Goal: Task Accomplishment & Management: Use online tool/utility

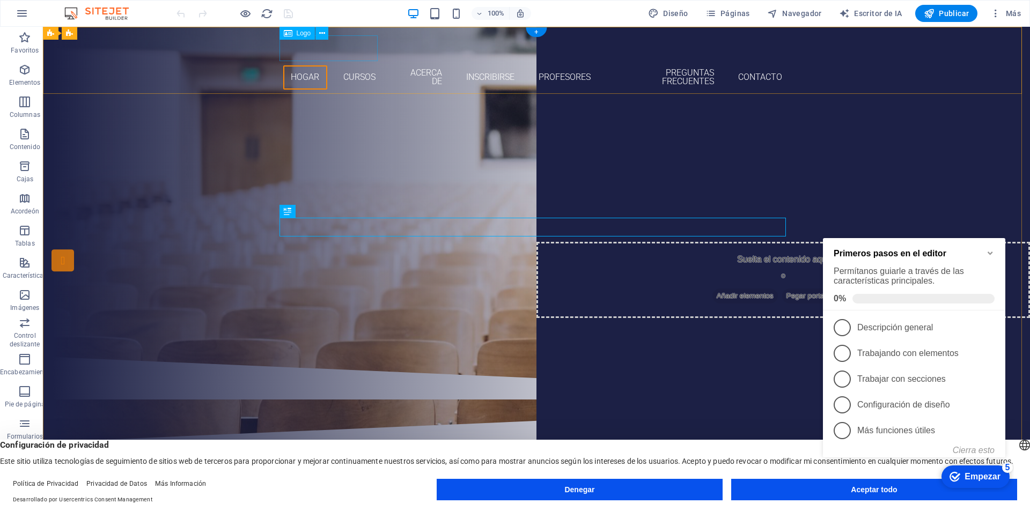
click at [360, 48] on div at bounding box center [536, 48] width 506 height 26
click at [322, 32] on icon at bounding box center [322, 33] width 6 height 11
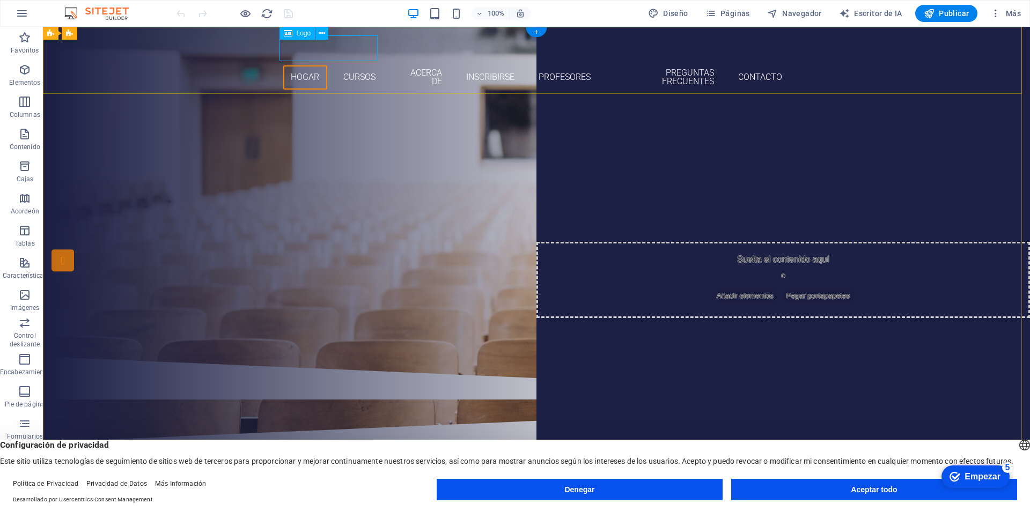
click at [348, 49] on div at bounding box center [536, 48] width 506 height 26
click at [321, 33] on icon at bounding box center [322, 33] width 6 height 11
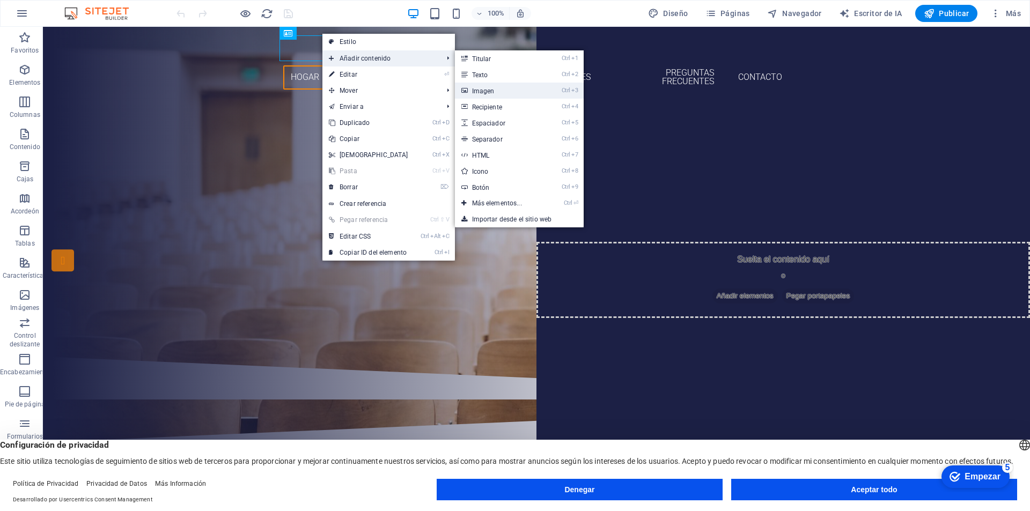
click at [483, 92] on font "Imagen" at bounding box center [483, 91] width 23 height 8
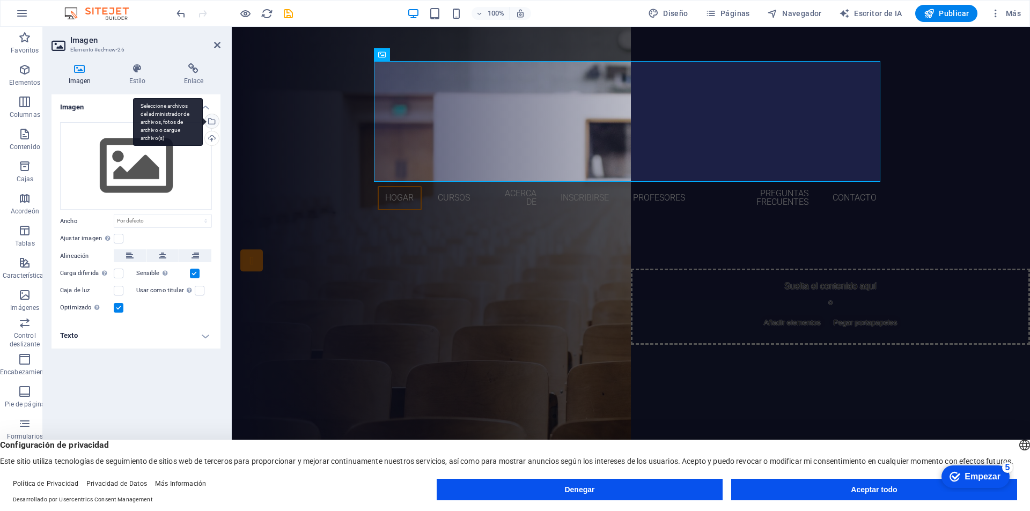
click at [215, 123] on div "Seleccione archivos del administrador de archivos, fotos de archivo o cargue ar…" at bounding box center [211, 122] width 16 height 16
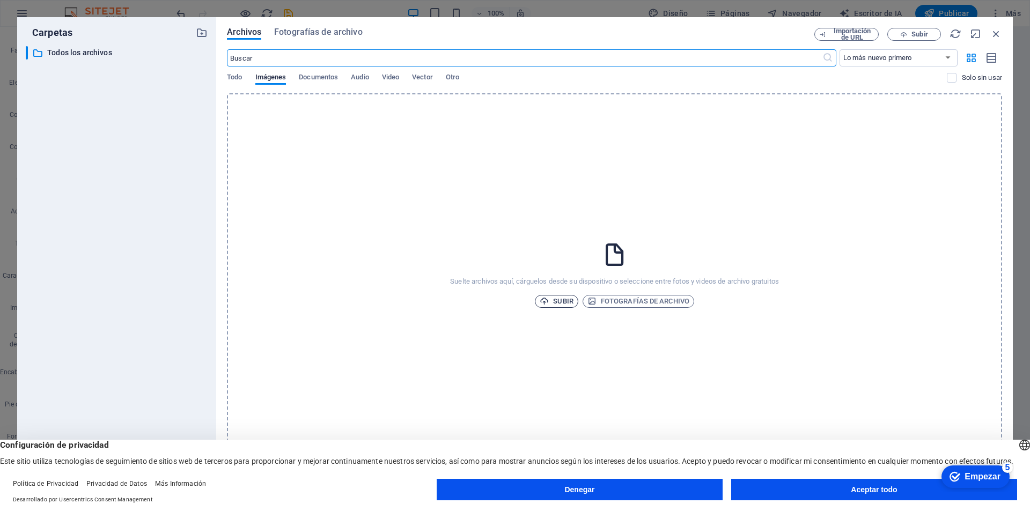
click at [559, 300] on font "Subir" at bounding box center [563, 301] width 20 height 8
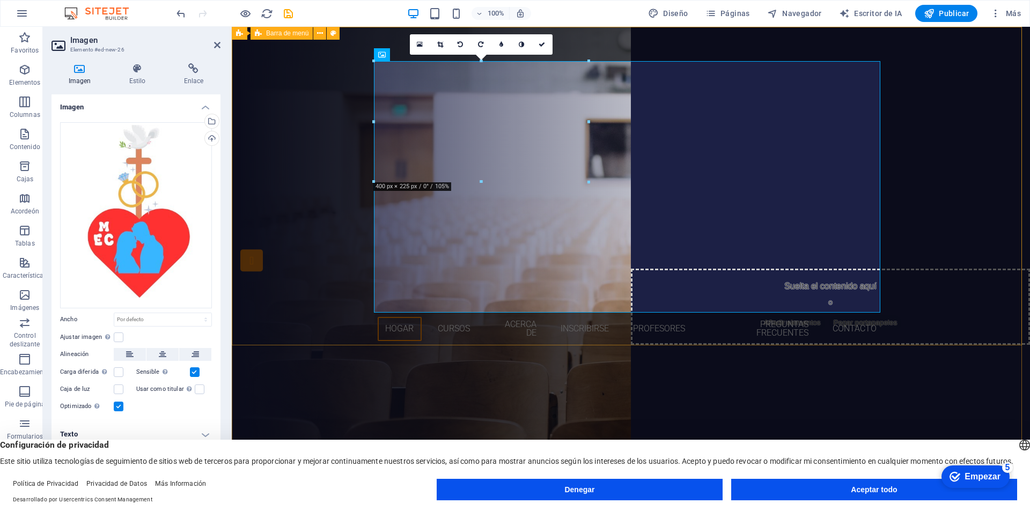
click at [935, 234] on div "Hogar Cursos Acerca de Inscribirse Profesores Preguntas frecuentes Contacto" at bounding box center [631, 190] width 798 height 327
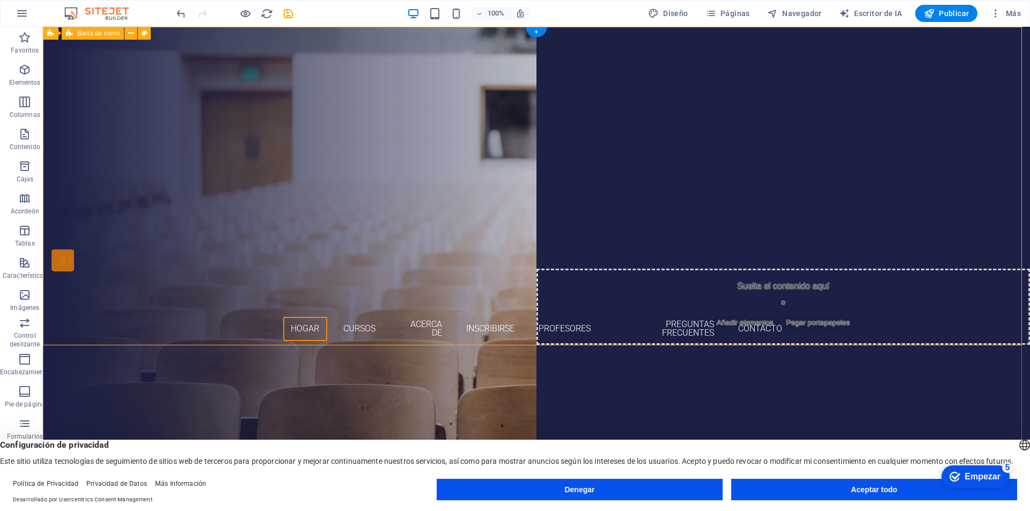
click at [379, 48] on div "Hogar Cursos Acerca de Inscribirse Profesores Preguntas frecuentes Contacto" at bounding box center [536, 190] width 987 height 327
click at [364, 46] on div at bounding box center [536, 48] width 506 height 26
click at [360, 46] on div at bounding box center [536, 48] width 506 height 26
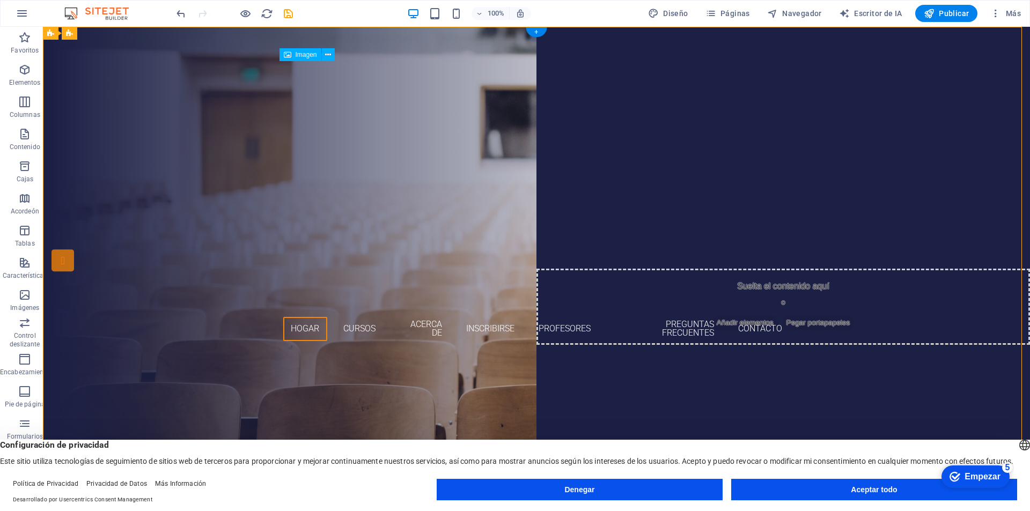
drag, startPoint x: 441, startPoint y: 167, endPoint x: 557, endPoint y: 172, distance: 116.5
click at [557, 172] on figure at bounding box center [536, 187] width 506 height 252
click at [444, 162] on figure at bounding box center [536, 187] width 506 height 252
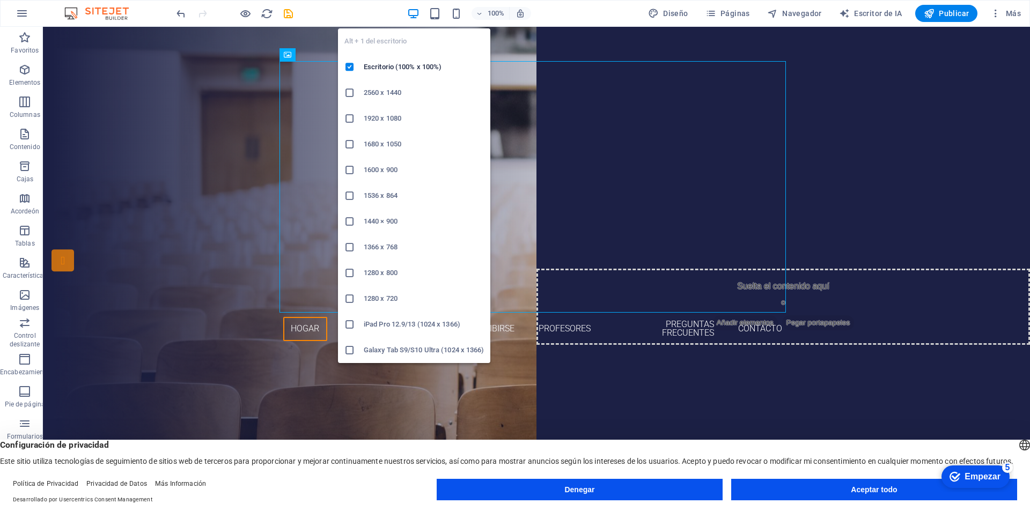
click at [415, 13] on icon "button" at bounding box center [413, 14] width 12 height 12
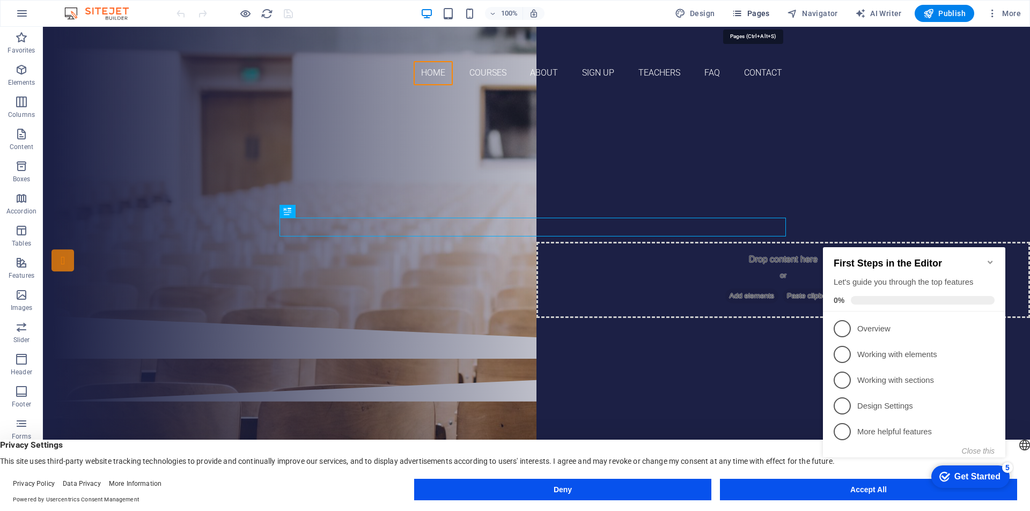
click at [758, 12] on span "Pages" at bounding box center [751, 13] width 38 height 11
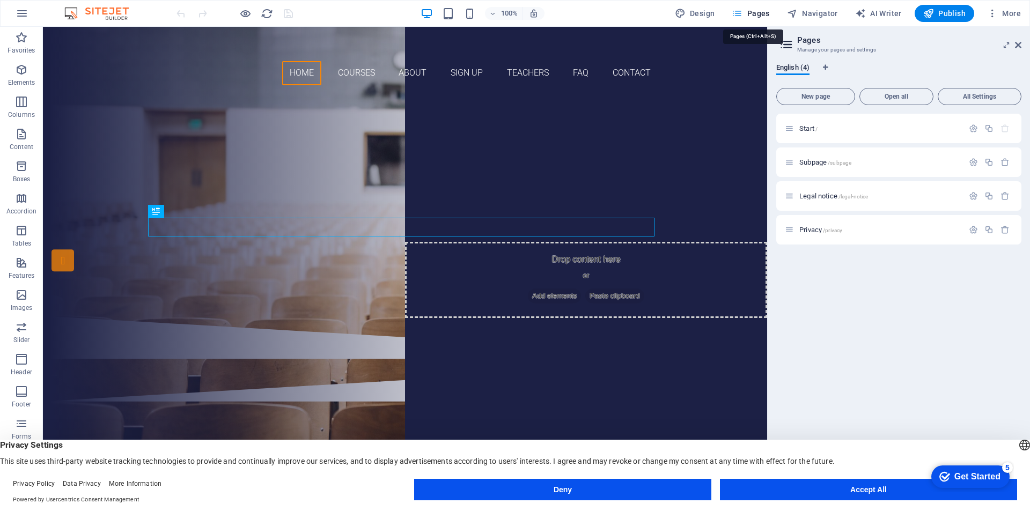
click at [758, 12] on span "Pages" at bounding box center [751, 13] width 38 height 11
click at [690, 9] on span "Design" at bounding box center [695, 13] width 40 height 11
select select "px"
select select "300"
select select "px"
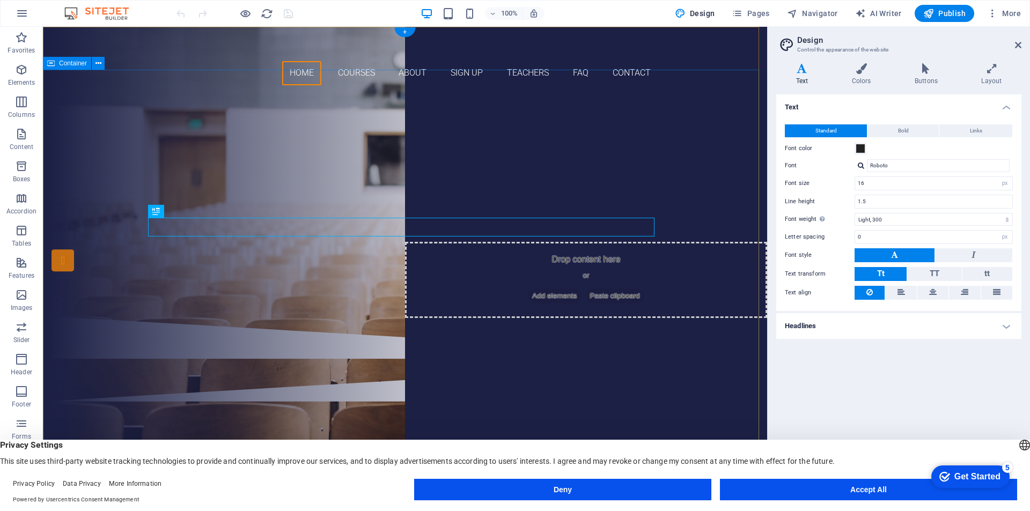
click at [396, 173] on div "Are you ready to learn new languages? Join our Language School Our Courses Sign…" at bounding box center [405, 205] width 724 height 222
click at [217, 54] on div at bounding box center [405, 48] width 506 height 26
click at [224, 50] on div at bounding box center [405, 48] width 506 height 26
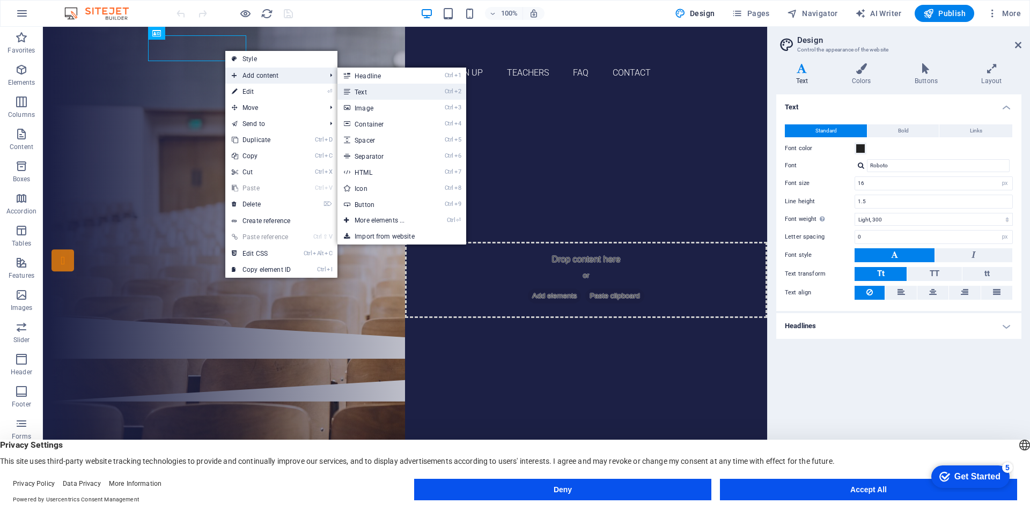
click at [386, 94] on link "Ctrl 2 Text" at bounding box center [381, 92] width 88 height 16
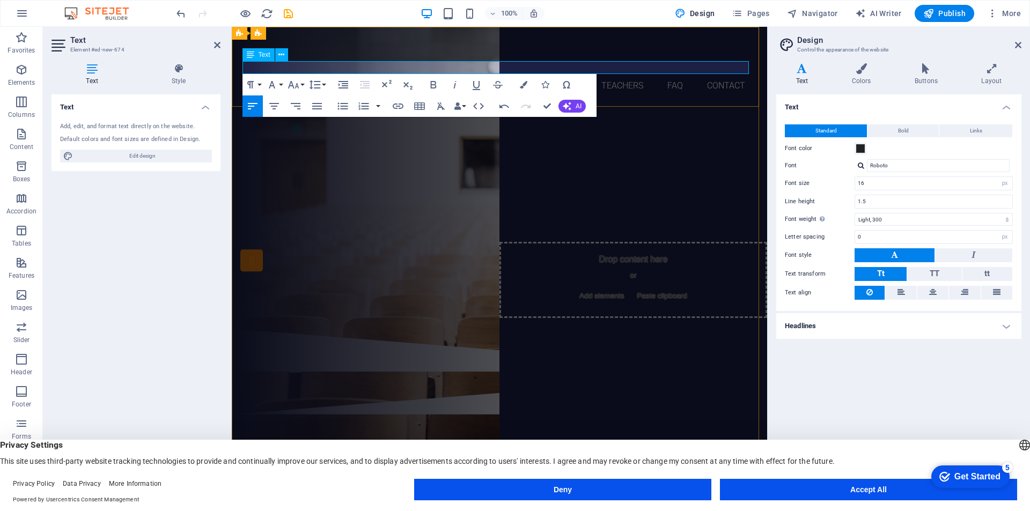
click at [280, 68] on p "MMEMSM" at bounding box center [499, 67] width 506 height 13
click at [265, 56] on span "Text" at bounding box center [264, 54] width 12 height 6
click at [272, 85] on icon "button" at bounding box center [271, 84] width 13 height 13
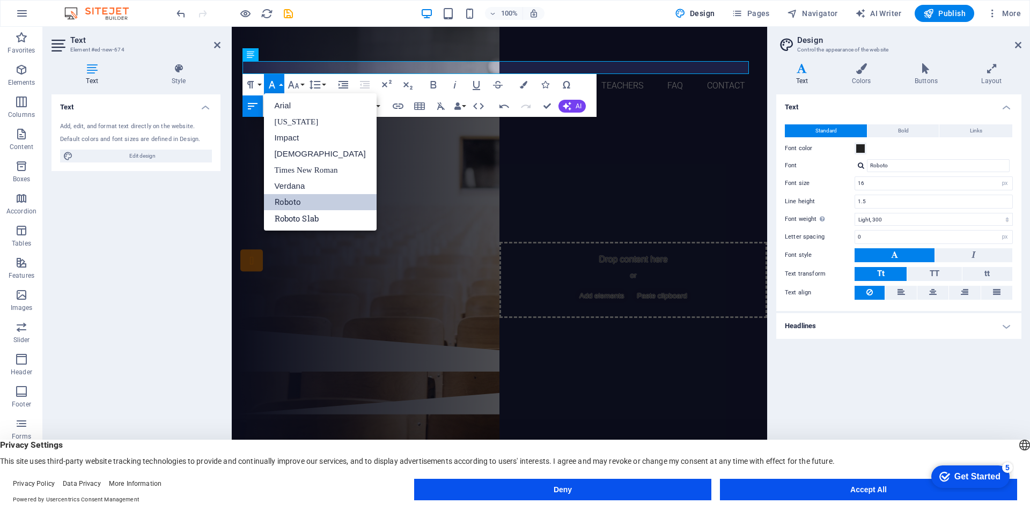
click at [272, 85] on icon "button" at bounding box center [271, 84] width 13 height 13
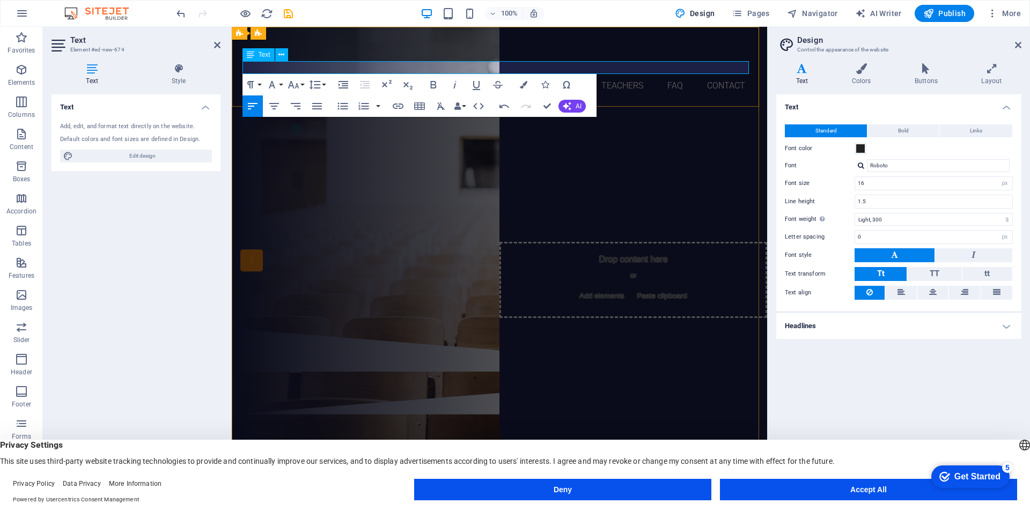
click at [300, 67] on p "MMEMSM" at bounding box center [499, 67] width 506 height 13
click at [838, 487] on button "Accept All" at bounding box center [868, 489] width 297 height 21
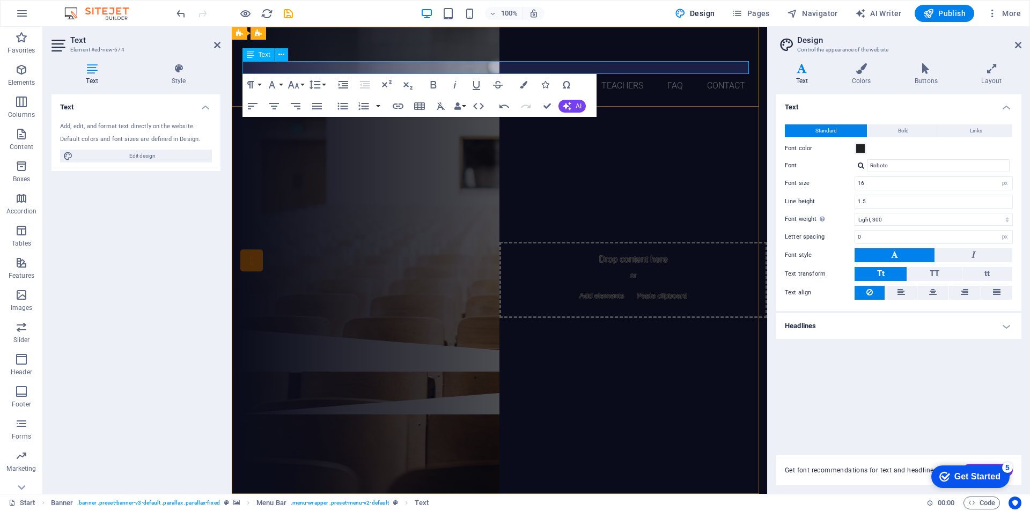
click at [293, 67] on p "MMEMSMMEM" at bounding box center [499, 67] width 506 height 13
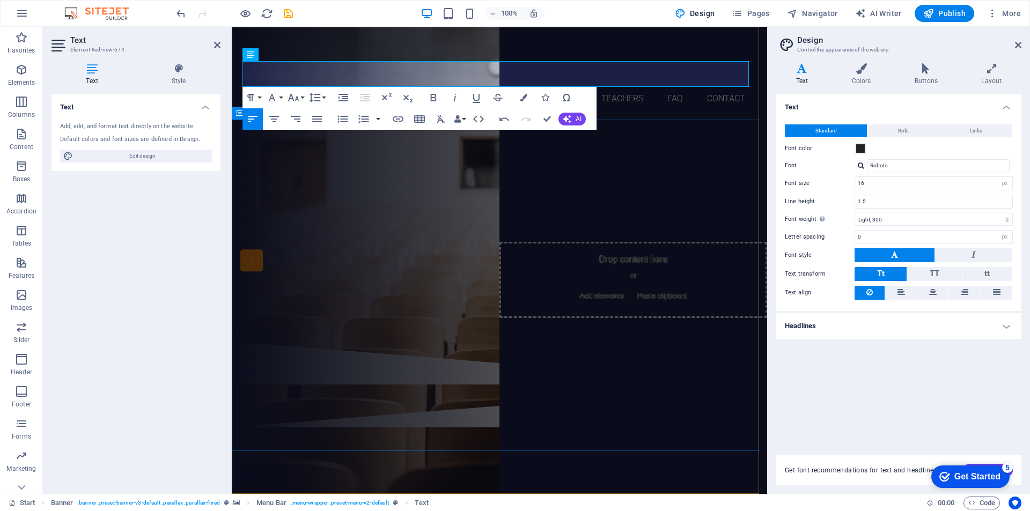
click at [498, 203] on div "Are you ready to learn new languages? Join our Language School Our Courses Sign…" at bounding box center [499, 231] width 535 height 222
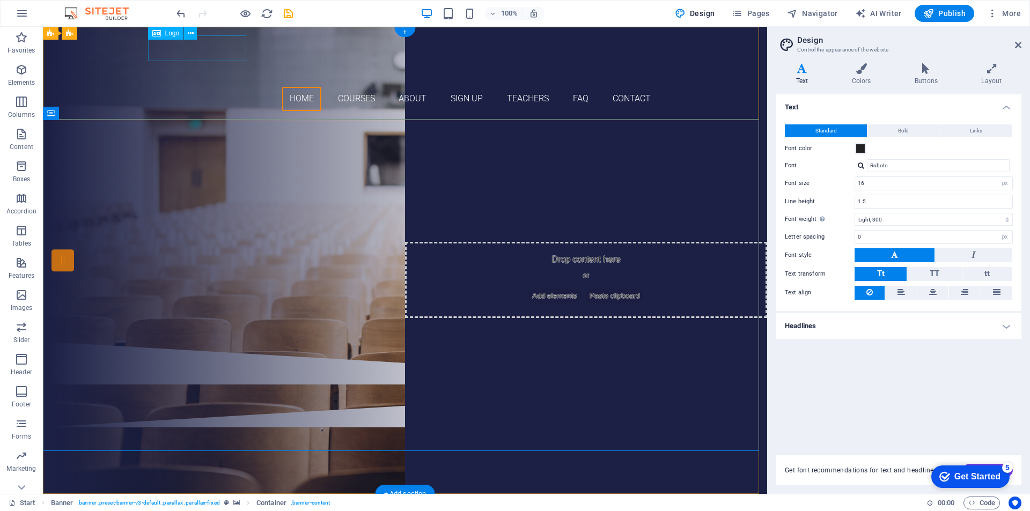
click at [223, 48] on div at bounding box center [405, 48] width 506 height 26
drag, startPoint x: 241, startPoint y: 49, endPoint x: 182, endPoint y: 51, distance: 58.5
click at [182, 51] on div at bounding box center [405, 48] width 506 height 26
click at [189, 33] on icon at bounding box center [191, 33] width 6 height 11
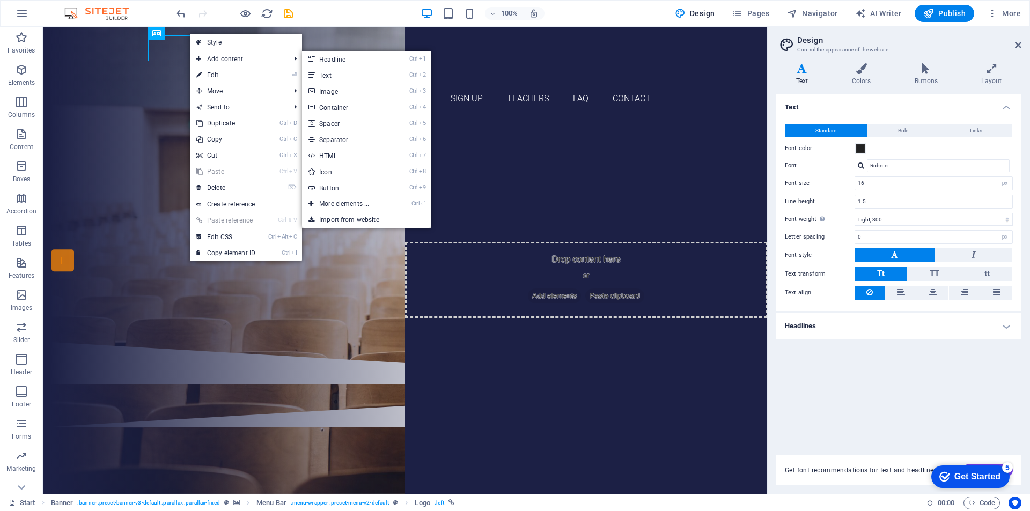
click at [230, 72] on link "⏎ Edit" at bounding box center [226, 75] width 72 height 16
select select "px"
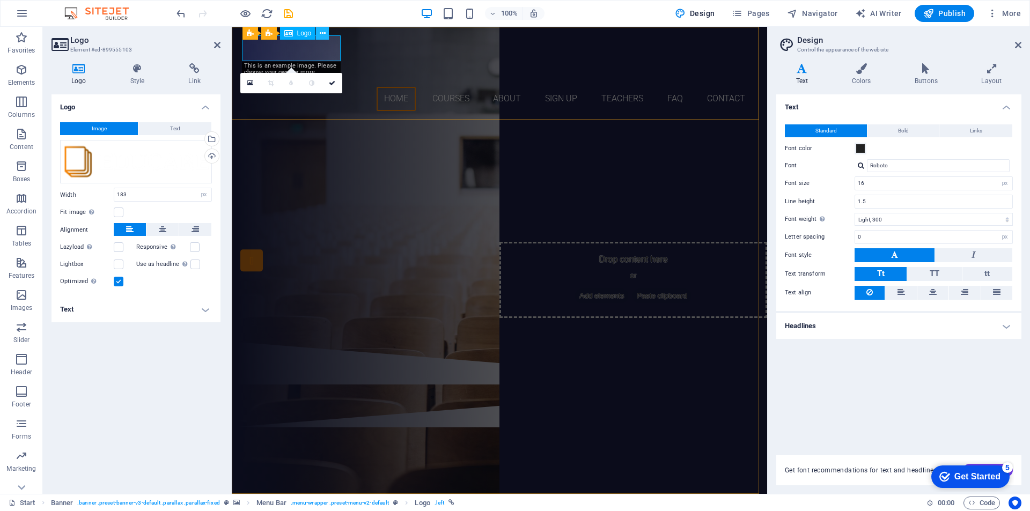
click at [325, 33] on icon at bounding box center [323, 33] width 6 height 11
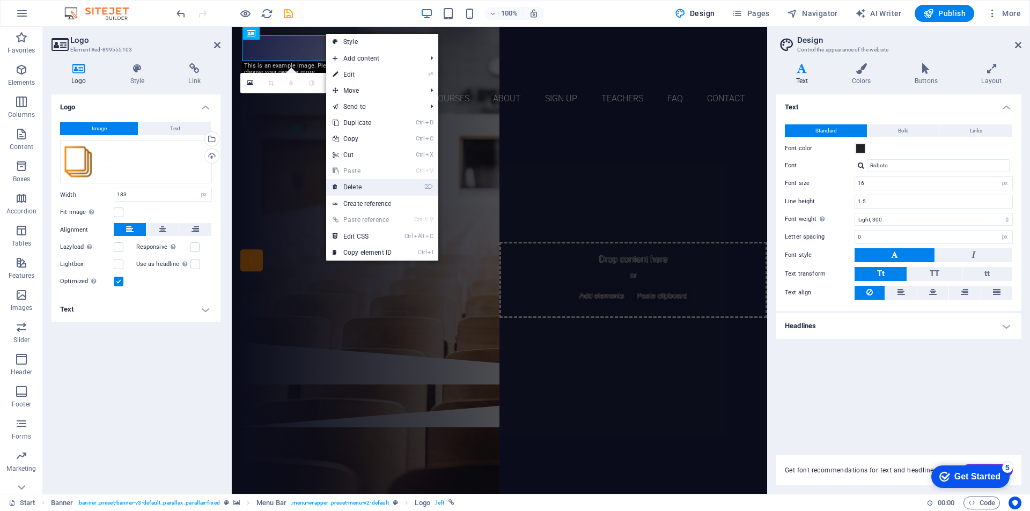
click at [367, 187] on link "⌦ Delete" at bounding box center [362, 187] width 72 height 16
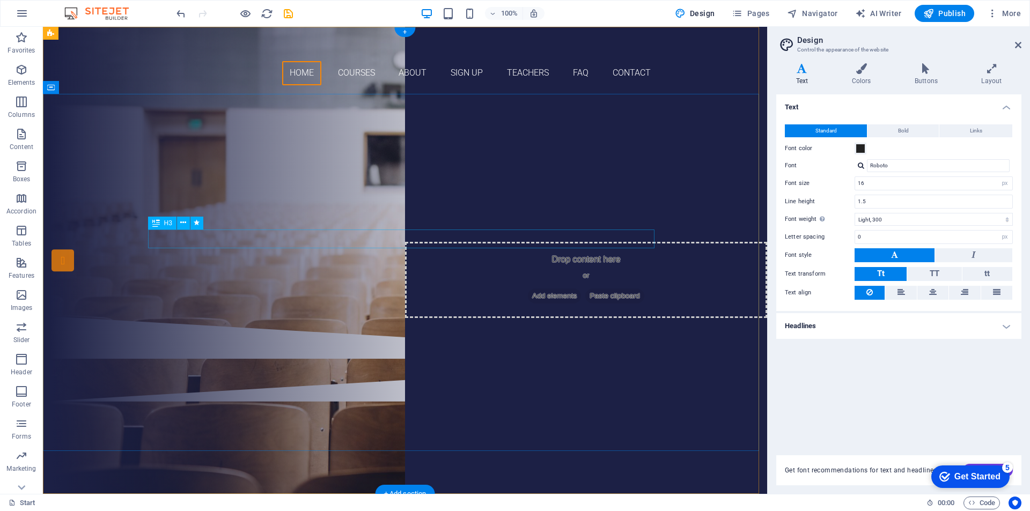
click at [341, 164] on div "Are you ready to learn new languages?" at bounding box center [405, 154] width 506 height 19
click at [401, 164] on div "Are you ready to learn new languages?" at bounding box center [405, 154] width 506 height 19
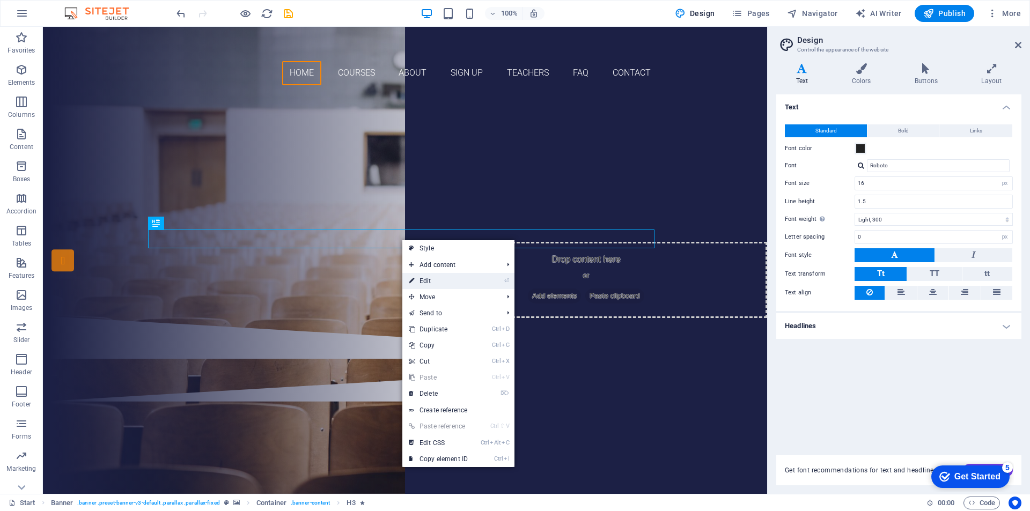
click at [441, 283] on link "⏎ Edit" at bounding box center [438, 281] width 72 height 16
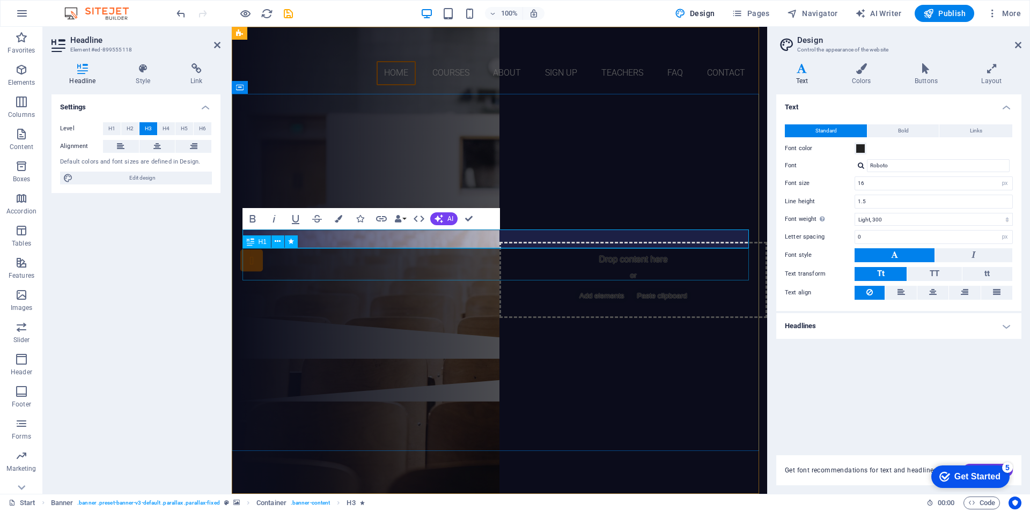
click at [533, 196] on div "Join our Language School" at bounding box center [499, 180] width 506 height 32
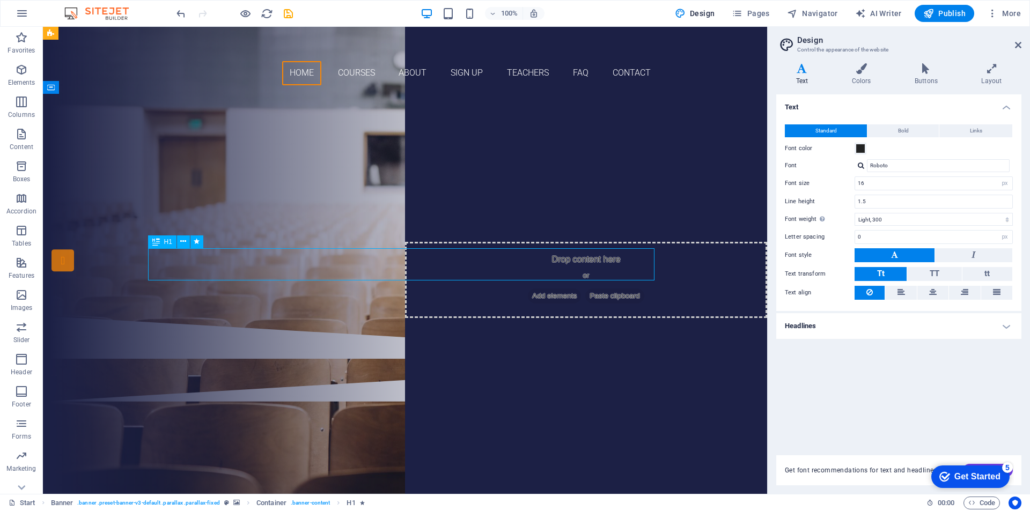
click at [410, 196] on div "Join our Language School" at bounding box center [405, 180] width 506 height 32
click at [405, 196] on div "Join our Language School" at bounding box center [405, 180] width 506 height 32
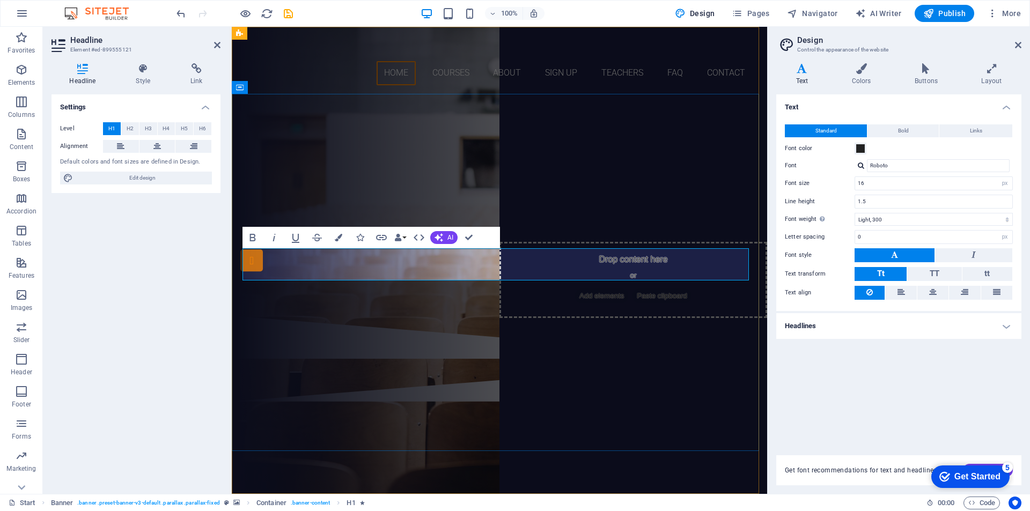
click at [405, 197] on span "Join our Language School" at bounding box center [499, 180] width 383 height 34
drag, startPoint x: 307, startPoint y: 263, endPoint x: 716, endPoint y: 269, distance: 409.2
click at [716, 196] on h1 "Join our Language School" at bounding box center [499, 180] width 506 height 32
click at [516, 173] on div "MEC mec Our Courses Sign up now" at bounding box center [499, 205] width 535 height 222
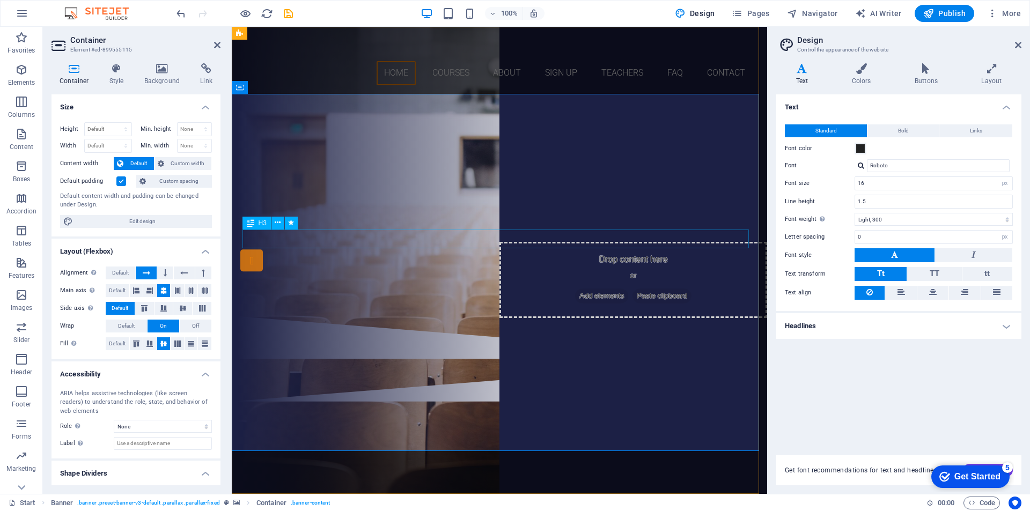
click at [491, 164] on div "MEC" at bounding box center [499, 154] width 506 height 19
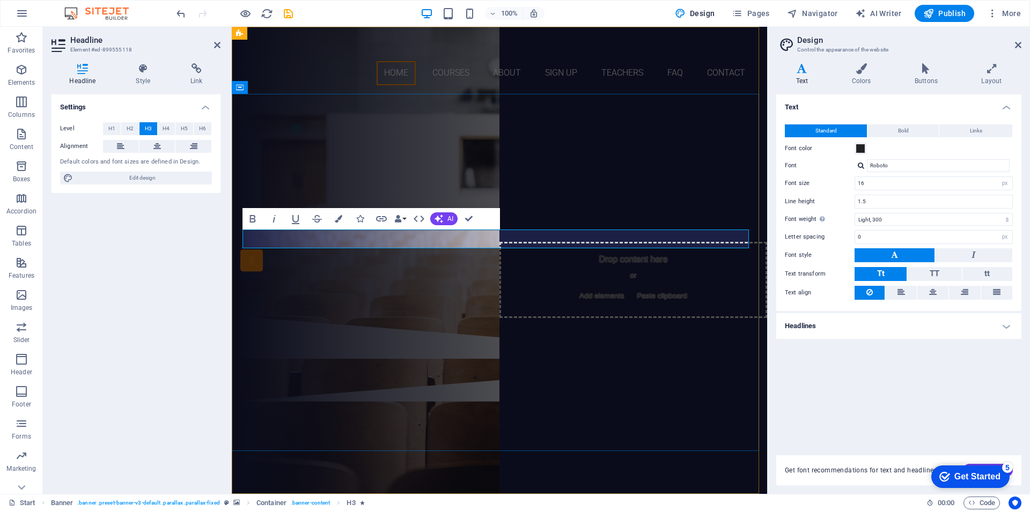
click at [491, 164] on span "MEC" at bounding box center [499, 155] width 31 height 18
click at [624, 168] on div "Misioneros de [DEMOGRAPHIC_DATA] Conyugal mec Our Courses Sign up now" at bounding box center [499, 205] width 535 height 222
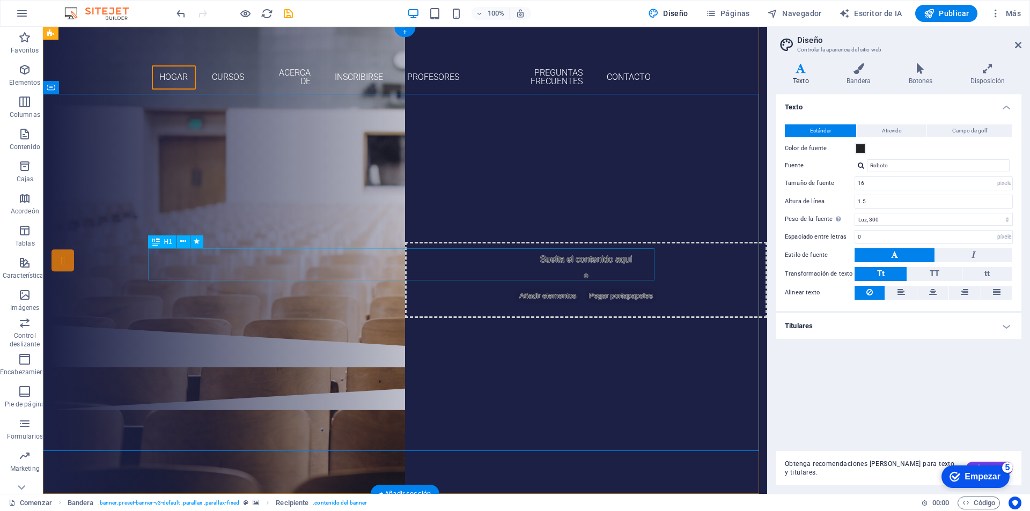
click at [374, 205] on div "mecánica" at bounding box center [405, 189] width 506 height 32
click at [385, 205] on div "mecánica" at bounding box center [405, 189] width 506 height 32
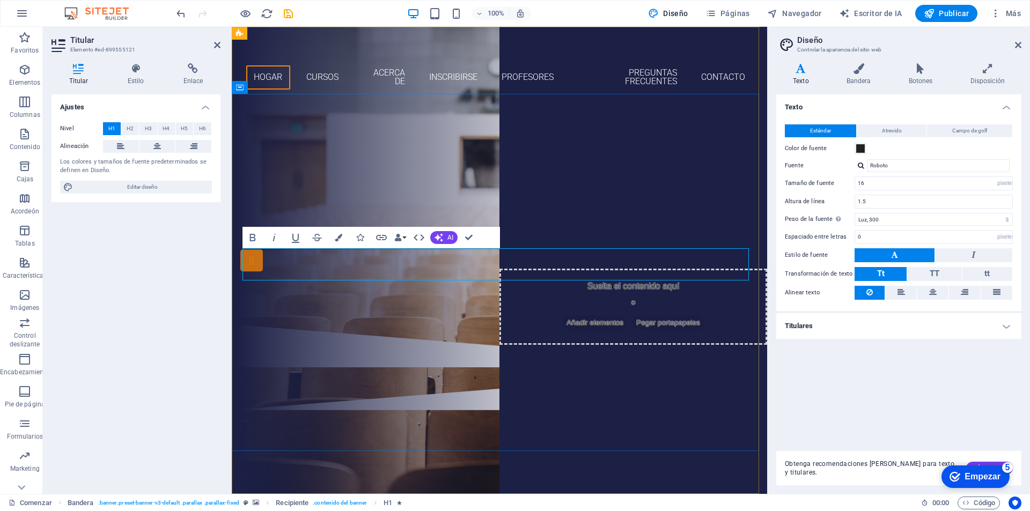
drag, startPoint x: 651, startPoint y: 265, endPoint x: 417, endPoint y: 265, distance: 233.3
click at [417, 205] on h1 "mecámecánicanica" at bounding box center [499, 189] width 506 height 32
click at [492, 202] on div "Misioneros de [DEMOGRAPHIC_DATA] Conyugal mec Nuestros cursos Regístrate ahora" at bounding box center [499, 213] width 535 height 222
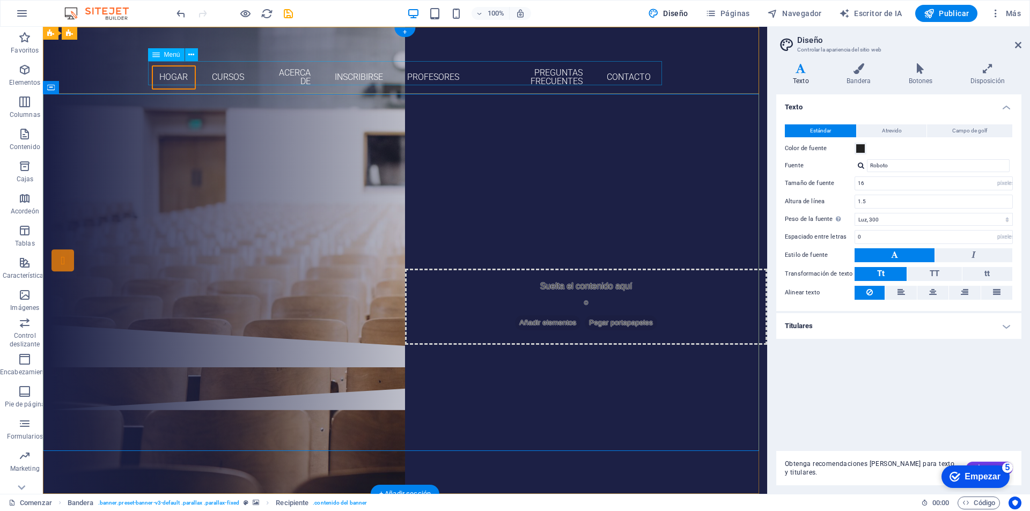
click at [224, 74] on nav "Hogar Cursos Acerca de Inscribirse Profesores Preguntas frecuentes Contacto" at bounding box center [405, 77] width 506 height 33
click at [441, 73] on nav "Hogar Cursos Acerca de Inscribirse Profesores Preguntas frecuentes Contacto" at bounding box center [405, 77] width 506 height 33
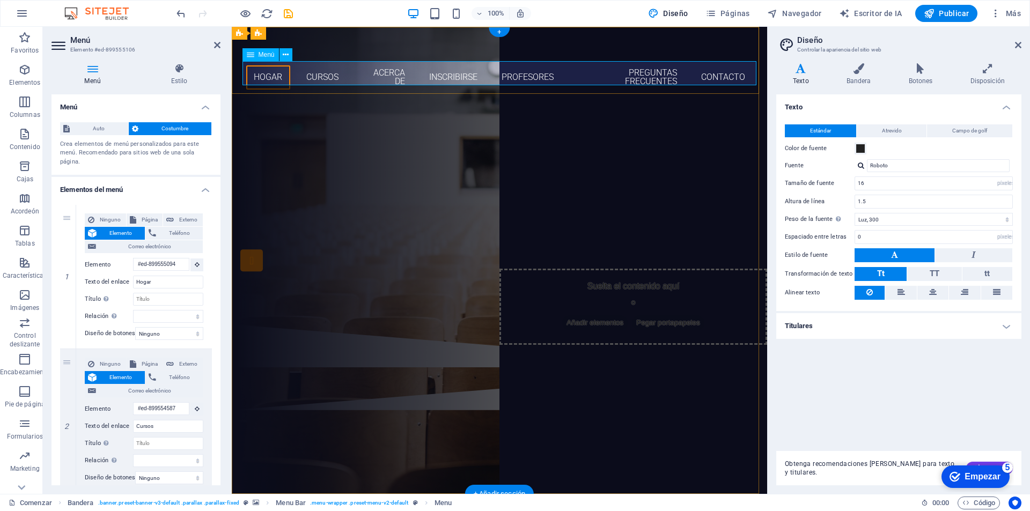
click at [520, 68] on nav "Hogar Cursos Acerca de Inscribirse Profesores Preguntas frecuentes Contacto" at bounding box center [499, 77] width 506 height 33
click at [326, 69] on nav "Hogar Cursos Acerca de Inscribirse Profesores Preguntas frecuentes Contacto" at bounding box center [499, 77] width 506 height 33
click at [119, 14] on img at bounding box center [102, 13] width 80 height 13
click at [20, 9] on icon "button" at bounding box center [22, 13] width 13 height 13
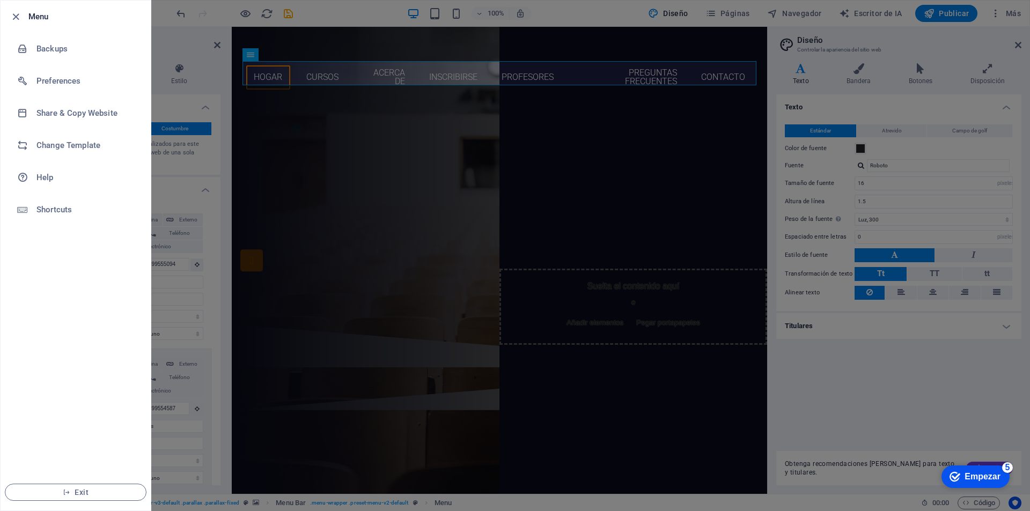
click at [20, 9] on li "Menu" at bounding box center [76, 17] width 150 height 32
click at [737, 105] on div at bounding box center [515, 255] width 1030 height 511
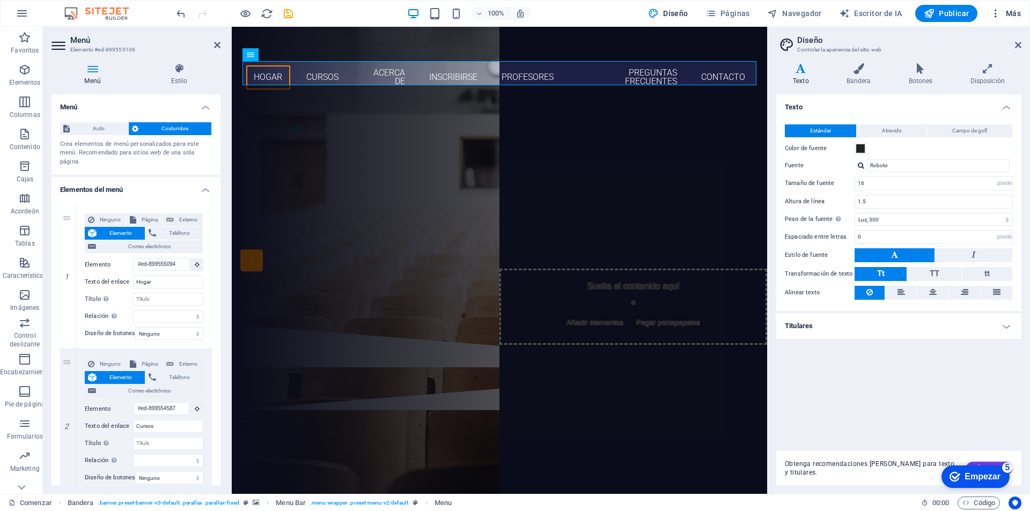
click at [1022, 10] on button "Más" at bounding box center [1005, 13] width 39 height 17
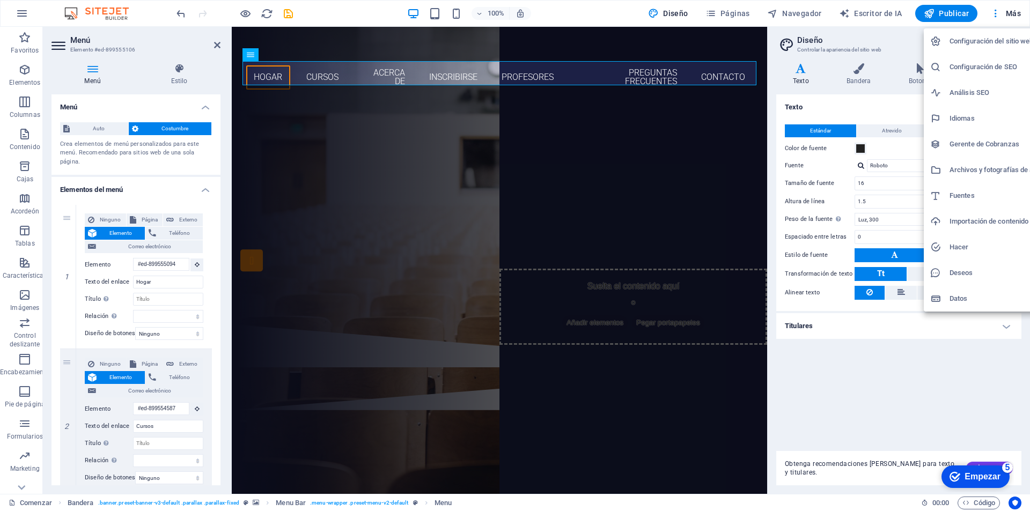
click at [943, 14] on div at bounding box center [515, 255] width 1030 height 511
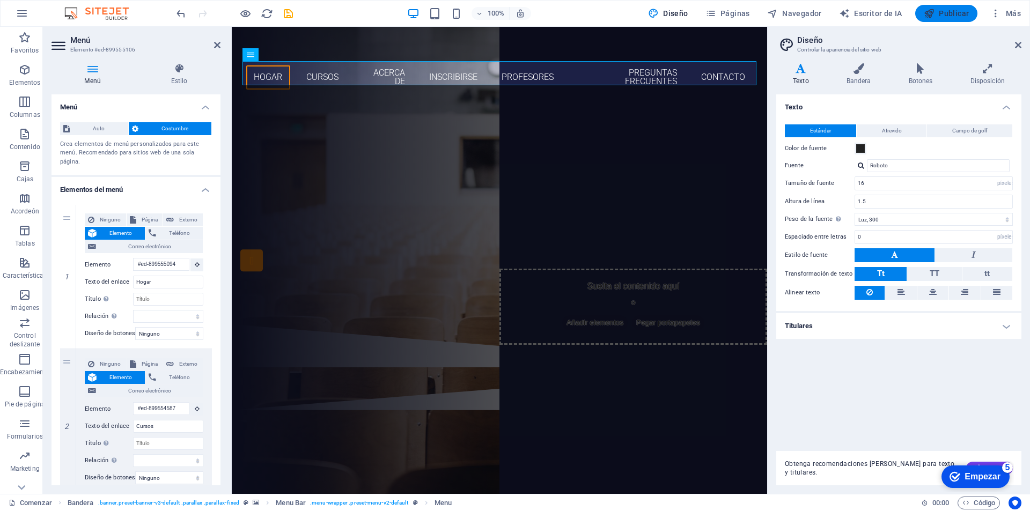
click at [949, 13] on font "Publicar" at bounding box center [954, 13] width 30 height 9
